Goal: Task Accomplishment & Management: Manage account settings

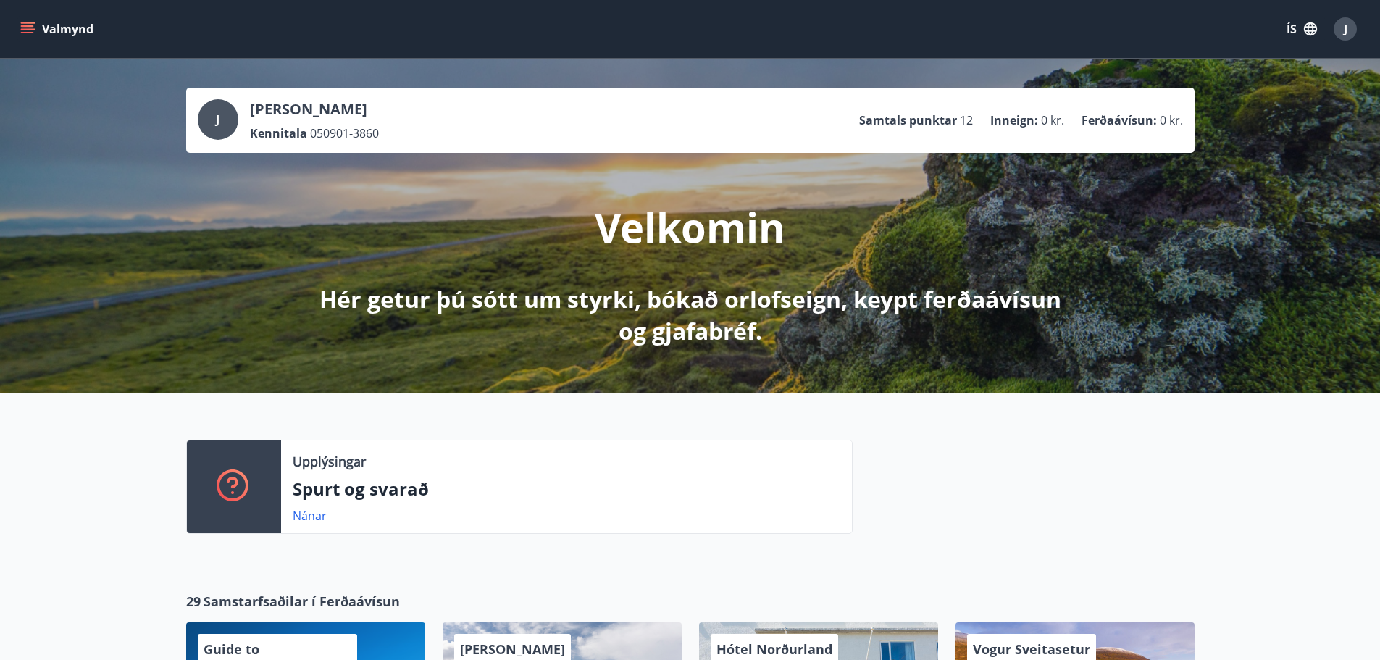
click at [25, 21] on button "Valmynd" at bounding box center [58, 29] width 82 height 26
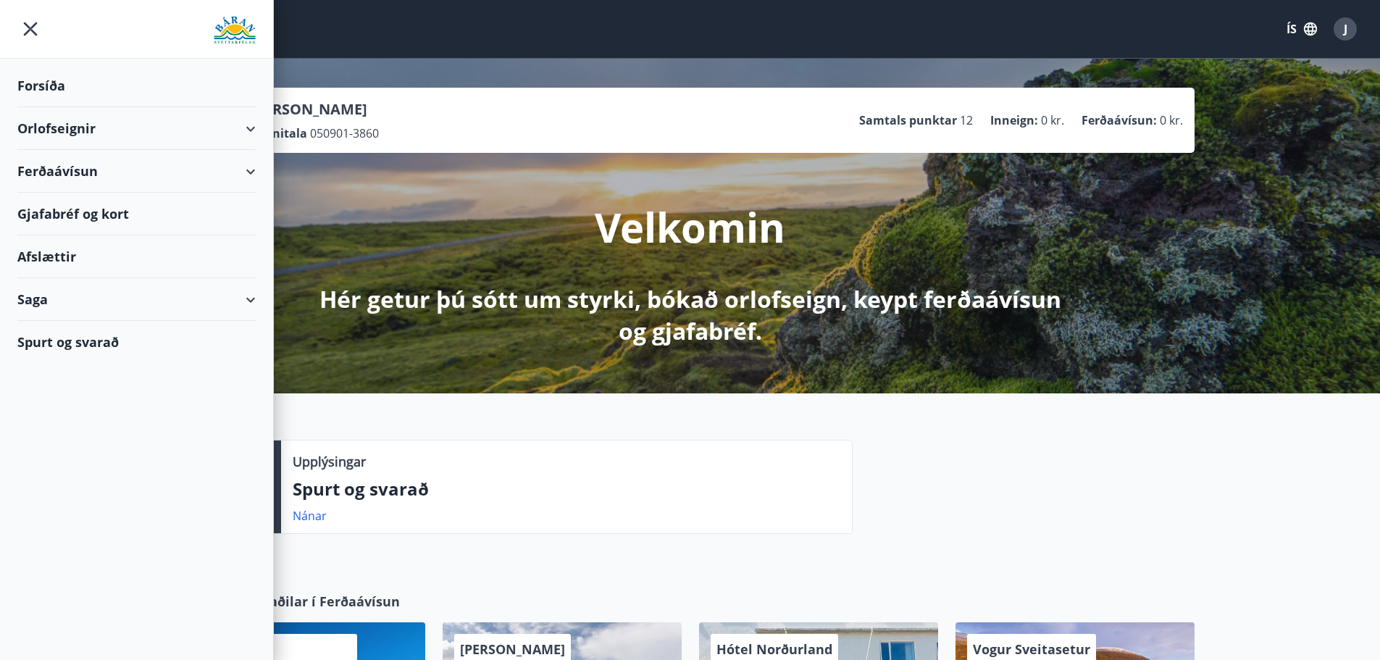
click at [88, 125] on div "Orlofseignir" at bounding box center [136, 128] width 238 height 43
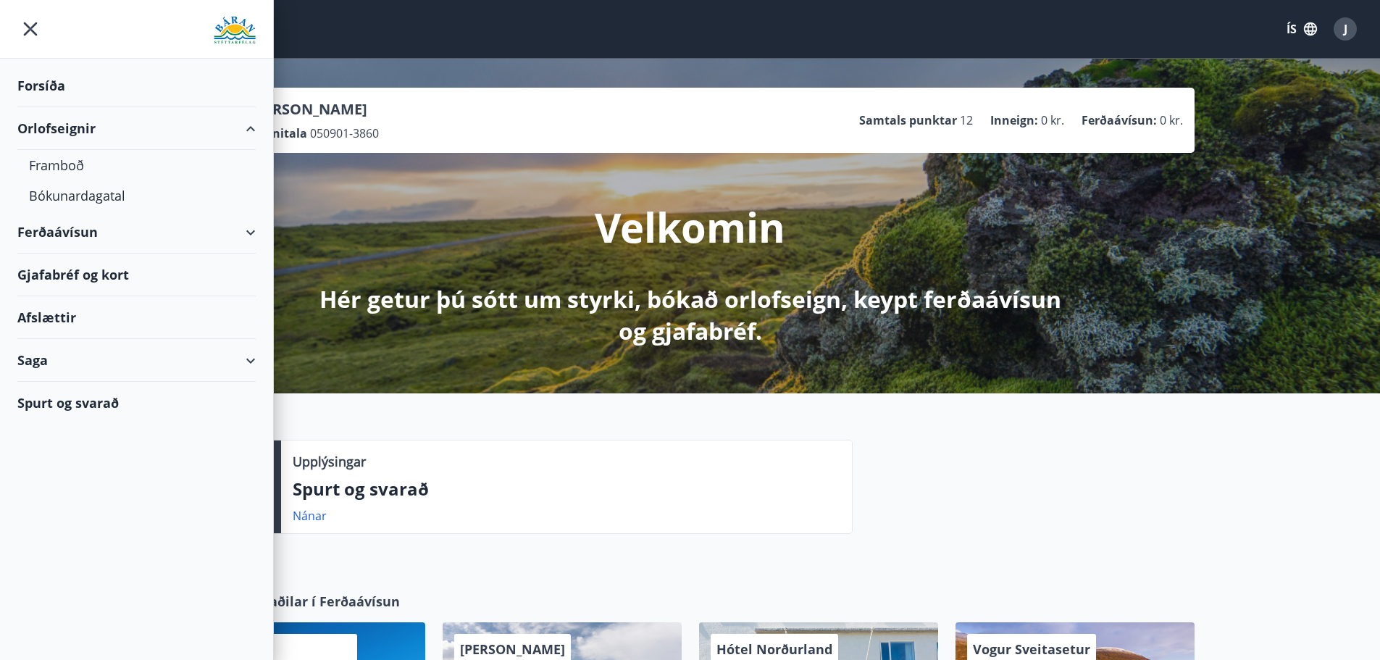
click at [88, 125] on div "Orlofseignir" at bounding box center [136, 128] width 238 height 43
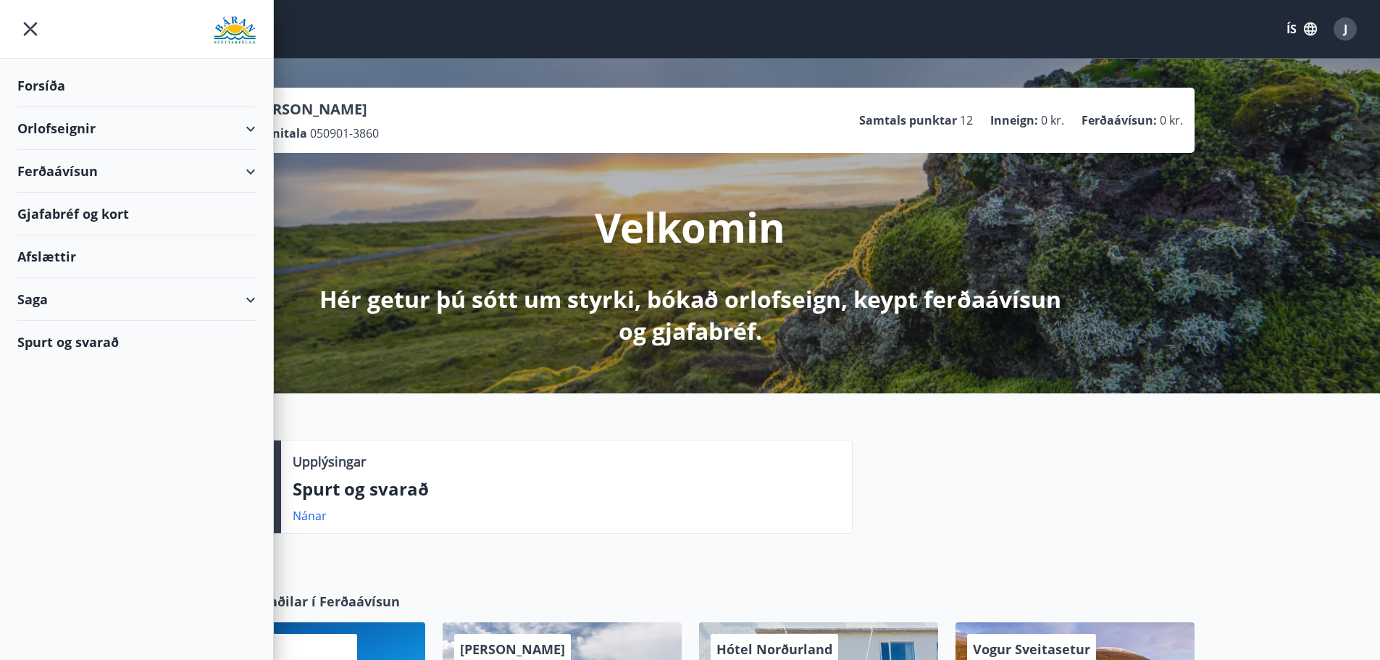
click at [51, 312] on div "Saga" at bounding box center [136, 299] width 238 height 43
click at [50, 364] on div "Bókanir" at bounding box center [136, 366] width 215 height 30
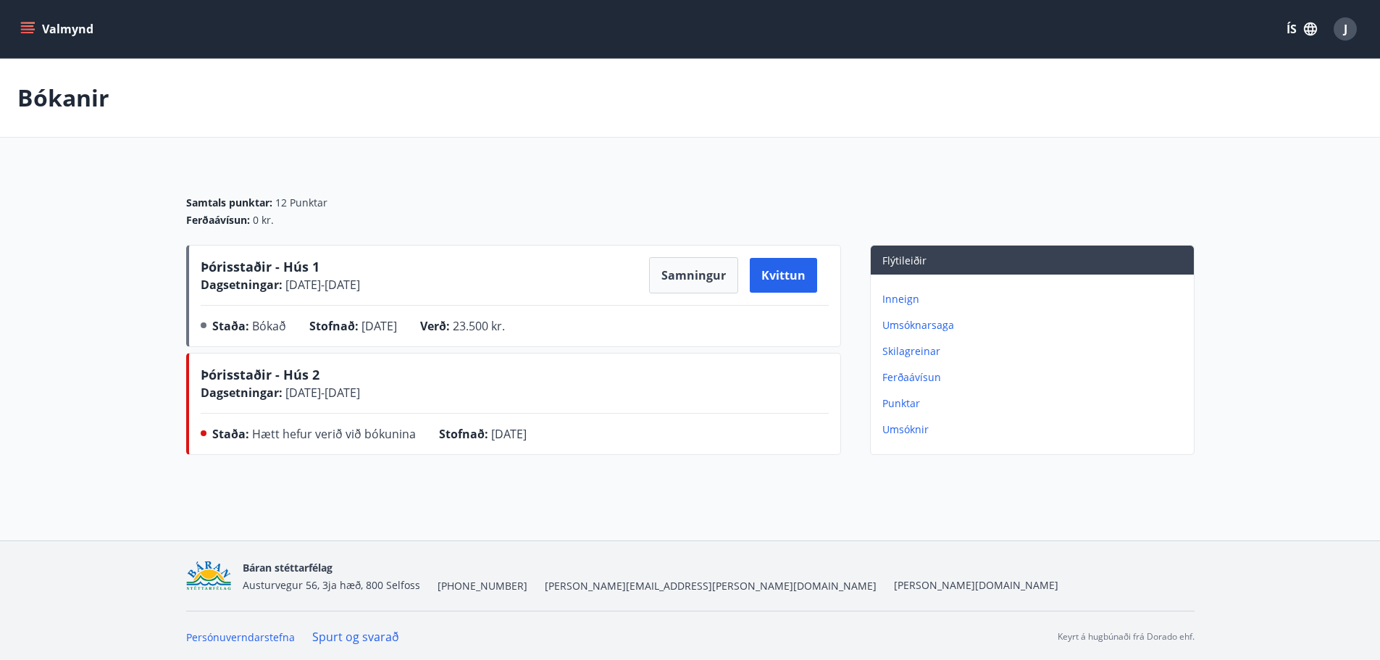
click at [1348, 27] on div "J" at bounding box center [1345, 28] width 23 height 23
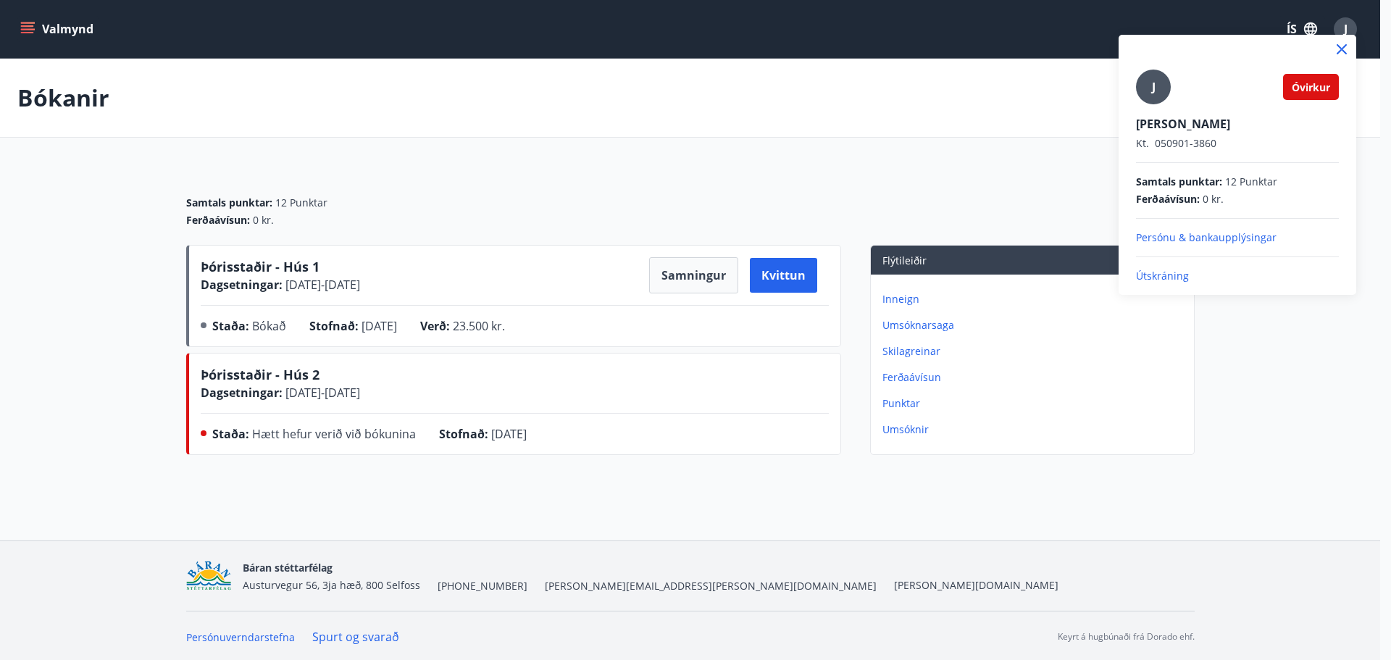
click at [1219, 234] on p "Persónu & bankaupplýsingar" at bounding box center [1237, 237] width 203 height 14
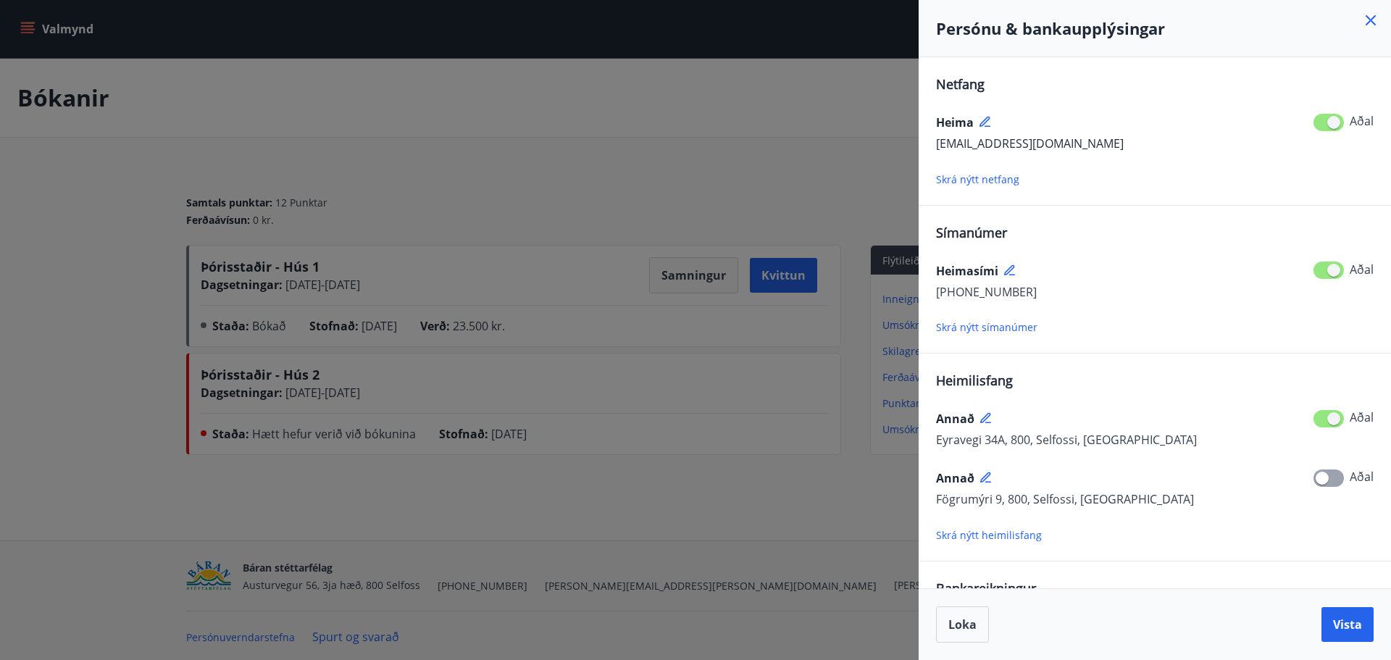
click at [748, 85] on div at bounding box center [695, 330] width 1391 height 660
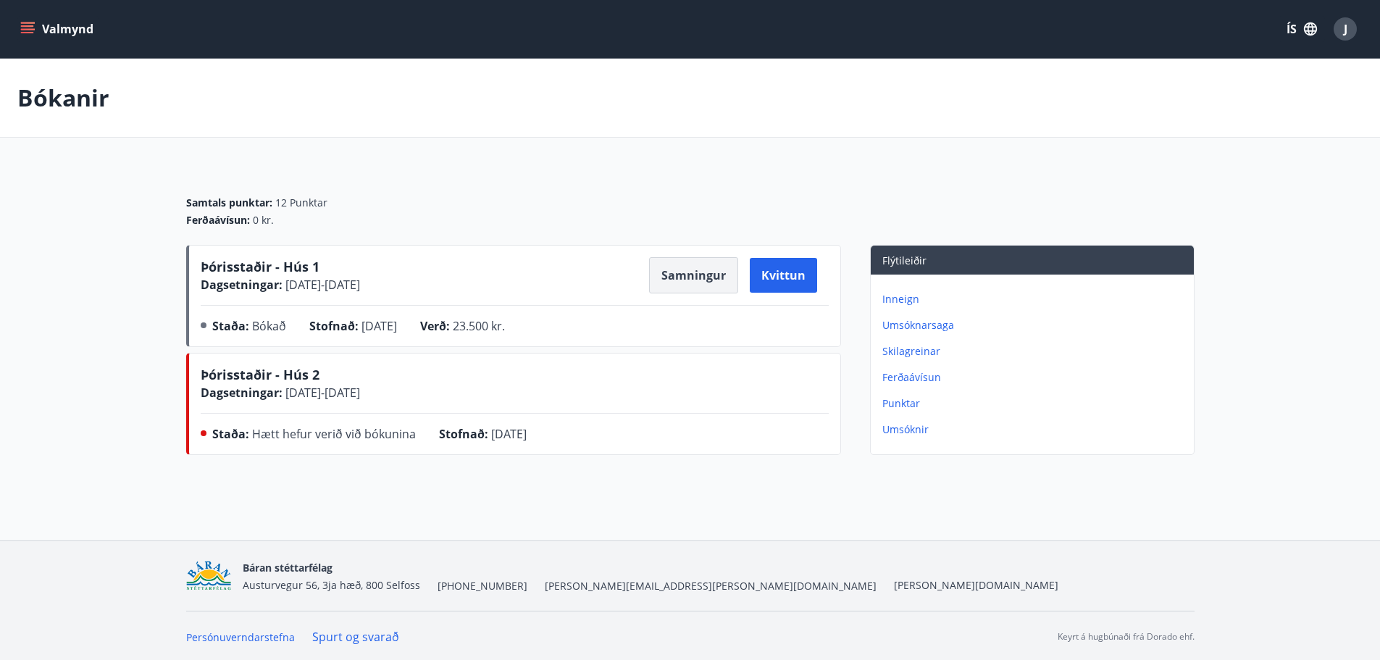
click at [682, 277] on button "Samningur" at bounding box center [693, 275] width 89 height 36
click at [1325, 223] on main "Bókanir Samtals punktar : 12 Punktar Ferðaávísun : 0 kr. Þórisstaðir - Hús 1 Da…" at bounding box center [690, 260] width 1380 height 402
click at [97, 221] on main "Bókanir Samtals punktar : 12 Punktar Ferðaávísun : 0 kr. Þórisstaðir - Hús 1 Da…" at bounding box center [690, 260] width 1380 height 402
click at [1321, 422] on main "Bókanir Samtals punktar : 12 Punktar Ferðaávísun : 0 kr. Þórisstaðir - Hús 1 Da…" at bounding box center [690, 260] width 1380 height 402
